Goal: Find specific page/section: Find specific page/section

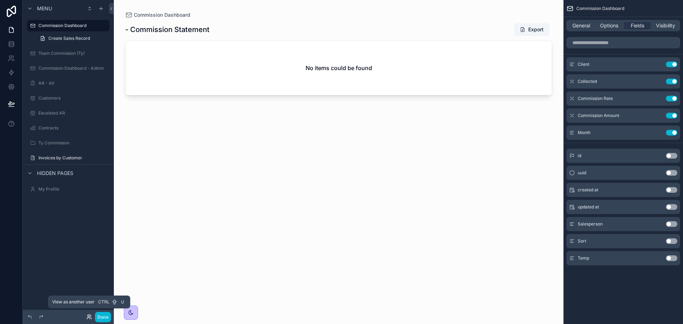
click at [90, 317] on icon at bounding box center [90, 316] width 1 height 2
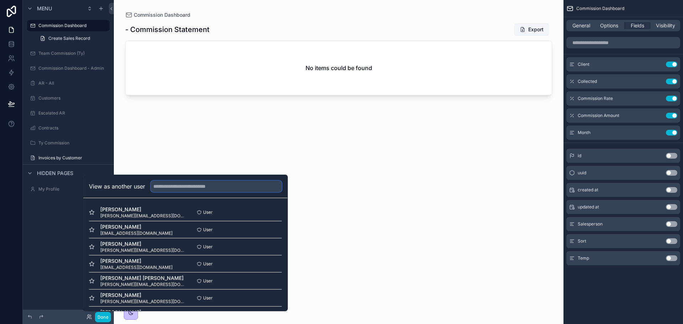
click at [184, 188] on input "text" at bounding box center [216, 186] width 131 height 11
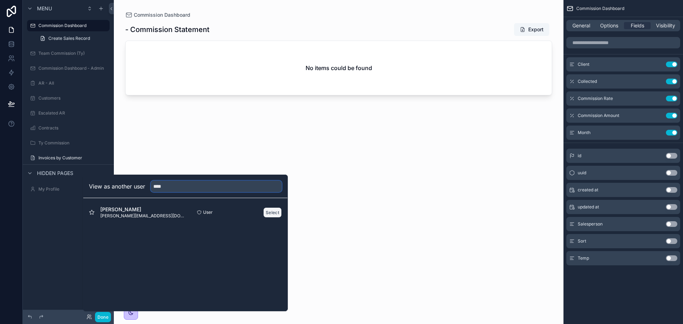
type input "****"
click at [267, 211] on button "Select" at bounding box center [272, 212] width 19 height 10
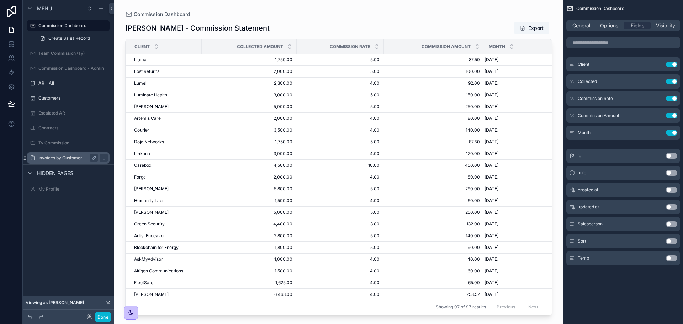
click at [64, 161] on div "Invoices by Customer" at bounding box center [68, 158] width 60 height 9
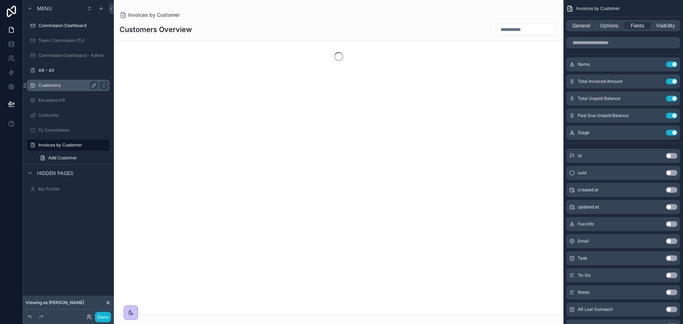
click at [55, 85] on label "Customers" at bounding box center [66, 86] width 57 height 6
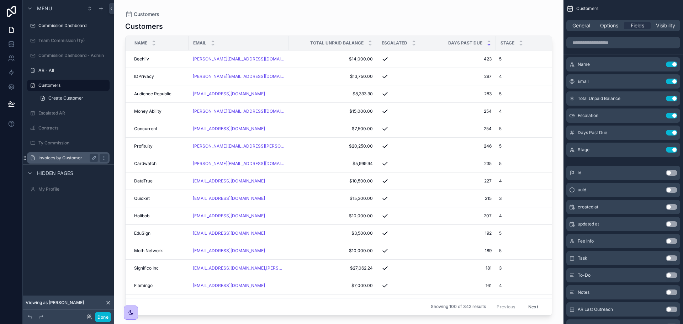
click at [60, 159] on label "Invoices by Customer" at bounding box center [66, 158] width 57 height 6
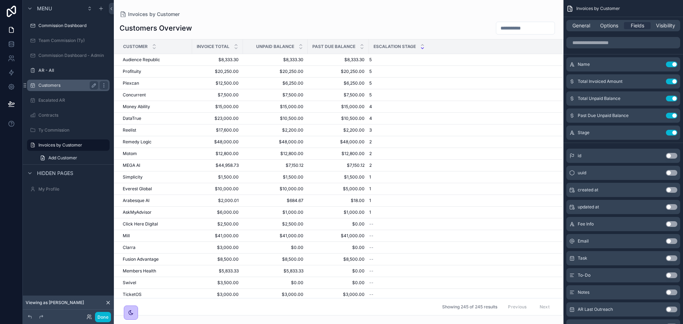
click at [54, 86] on label "Customers" at bounding box center [66, 86] width 57 height 6
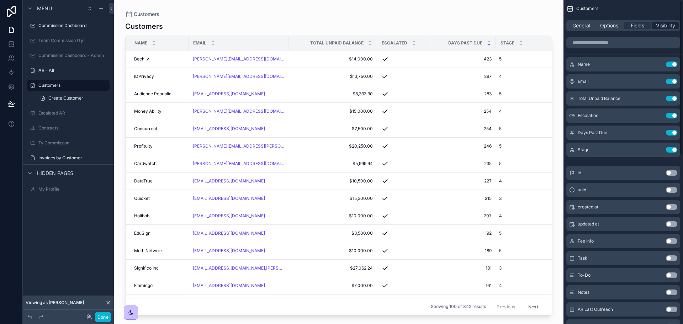
click at [655, 25] on div "Visibility" at bounding box center [665, 25] width 27 height 7
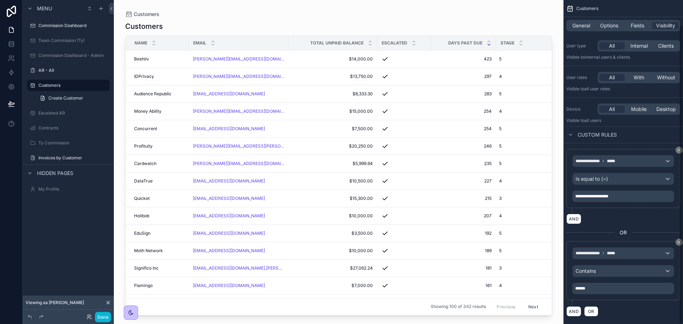
scroll to position [27, 0]
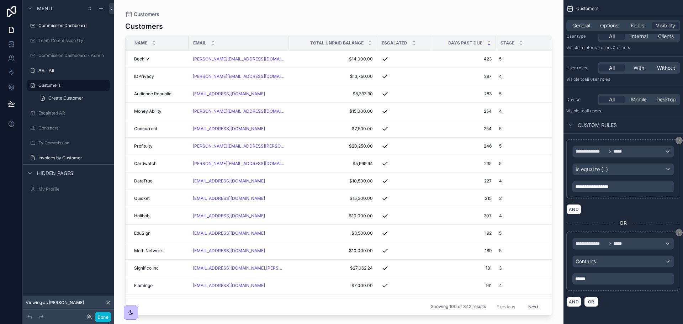
drag, startPoint x: 437, startPoint y: 312, endPoint x: 466, endPoint y: 314, distance: 29.3
click at [466, 314] on div "scrollable content" at bounding box center [339, 158] width 450 height 316
click at [53, 158] on label "Invoices by Customer" at bounding box center [66, 158] width 57 height 6
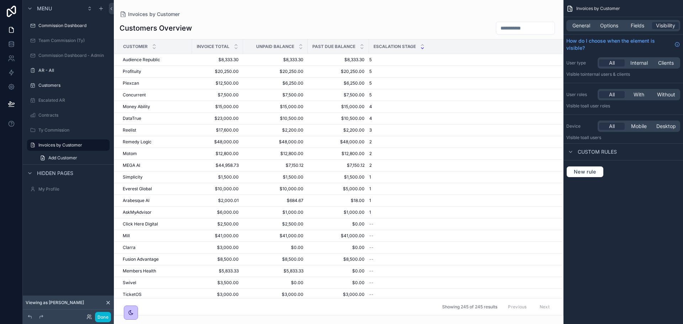
click at [268, 18] on div "scrollable content" at bounding box center [339, 162] width 450 height 324
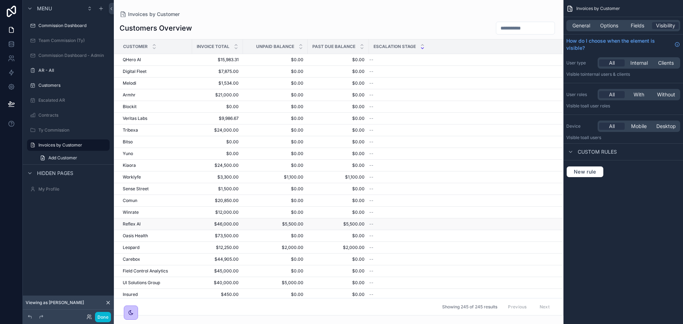
scroll to position [2648, 0]
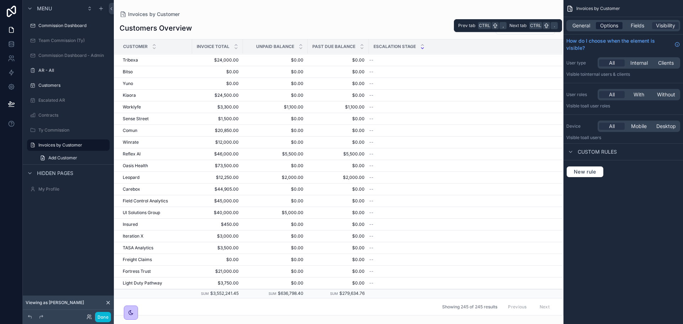
click at [612, 28] on span "Options" at bounding box center [609, 25] width 18 height 7
